Goal: Transaction & Acquisition: Download file/media

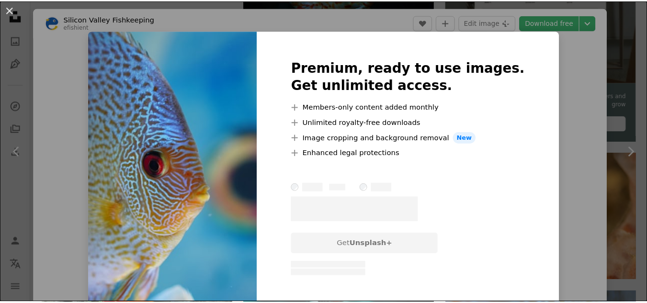
scroll to position [41, 0]
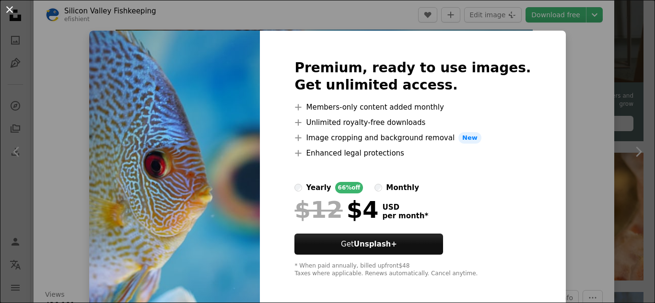
click at [8, 14] on button "An X shape" at bounding box center [10, 10] width 12 height 12
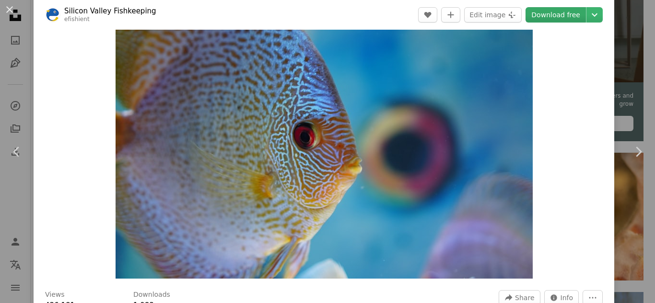
click at [536, 13] on link "Download free" at bounding box center [555, 14] width 60 height 15
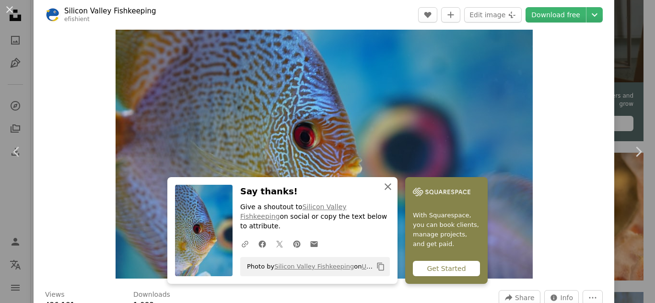
click at [386, 193] on icon "An X shape" at bounding box center [388, 187] width 12 height 12
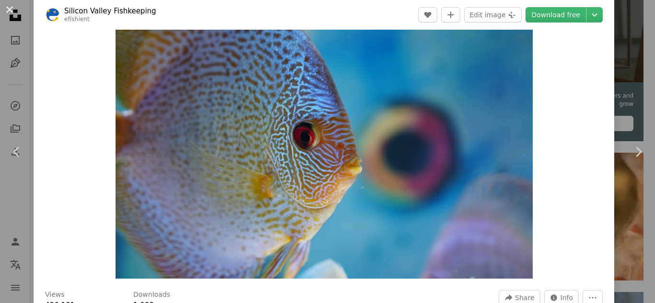
click at [6, 11] on button "An X shape" at bounding box center [10, 10] width 12 height 12
